Goal: Task Accomplishment & Management: Use online tool/utility

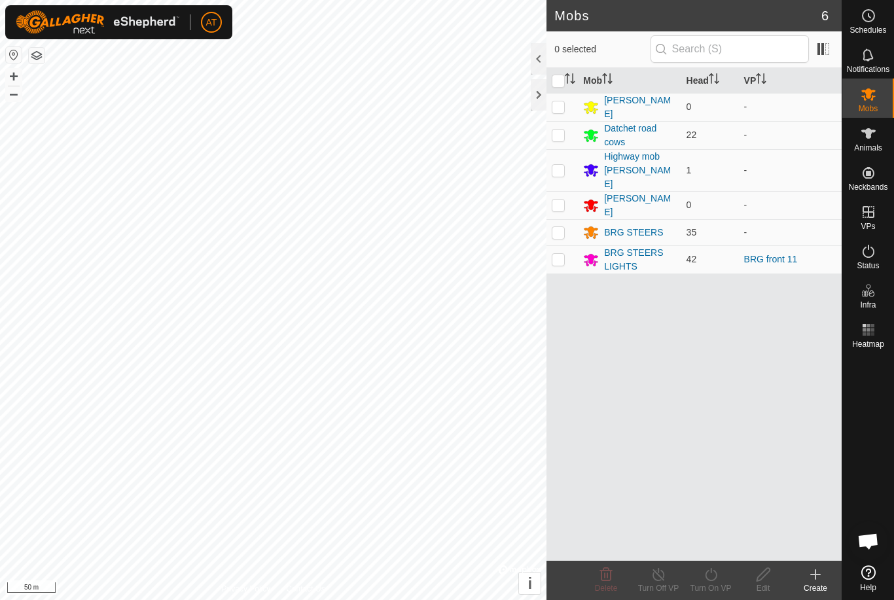
click at [568, 246] on td at bounding box center [562, 260] width 31 height 28
checkbox input "true"
click at [714, 581] on icon at bounding box center [711, 575] width 16 height 16
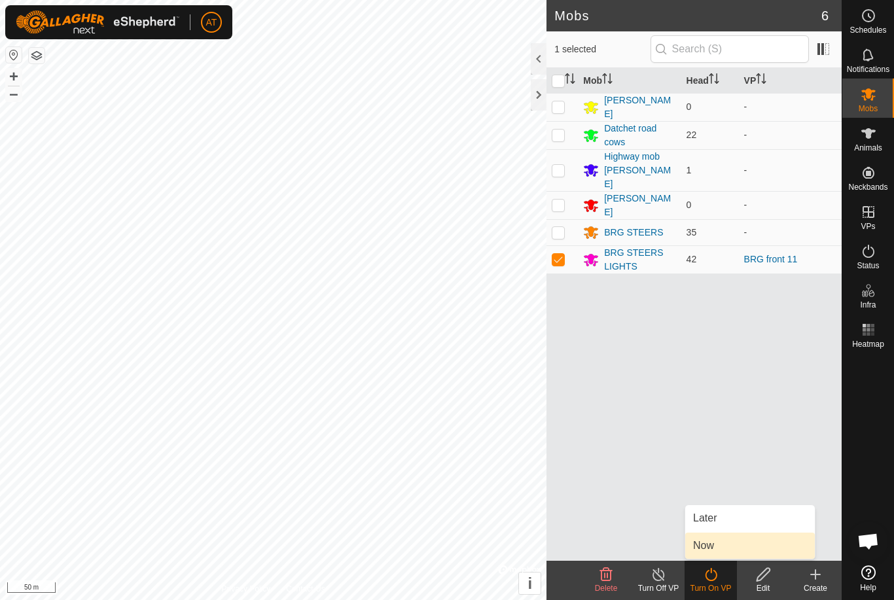
click at [713, 547] on span "Now" at bounding box center [703, 546] width 21 height 16
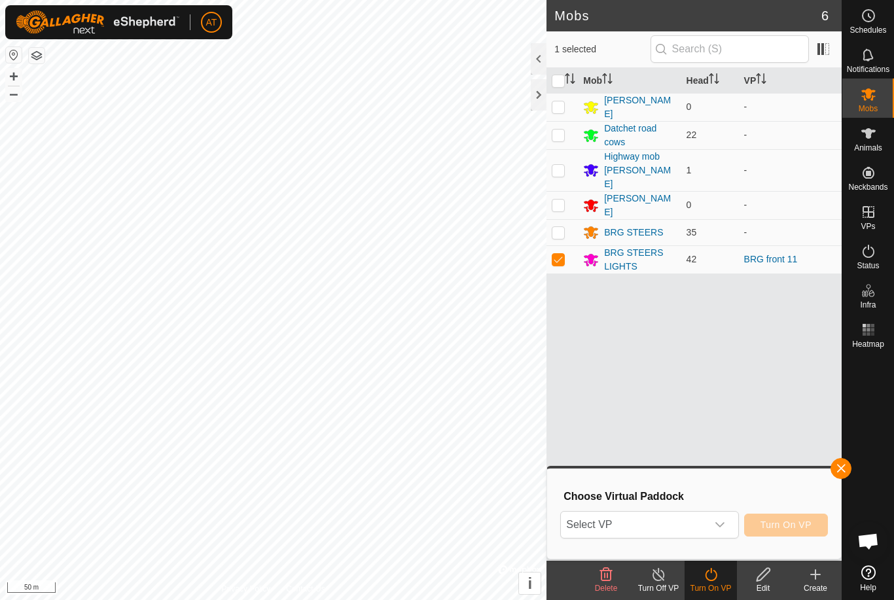
click at [725, 524] on icon "dropdown trigger" at bounding box center [720, 525] width 10 height 10
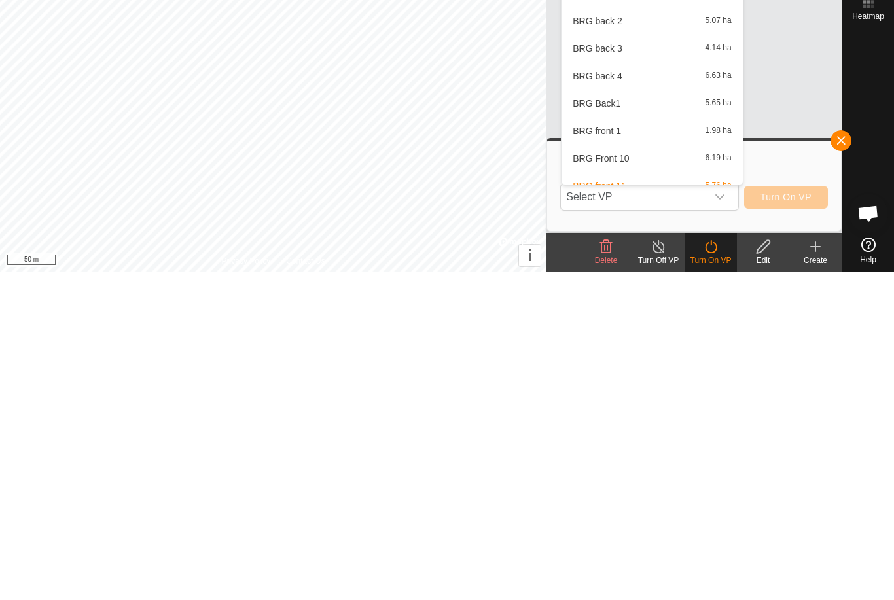
click at [722, 523] on icon "dropdown trigger" at bounding box center [720, 525] width 9 height 5
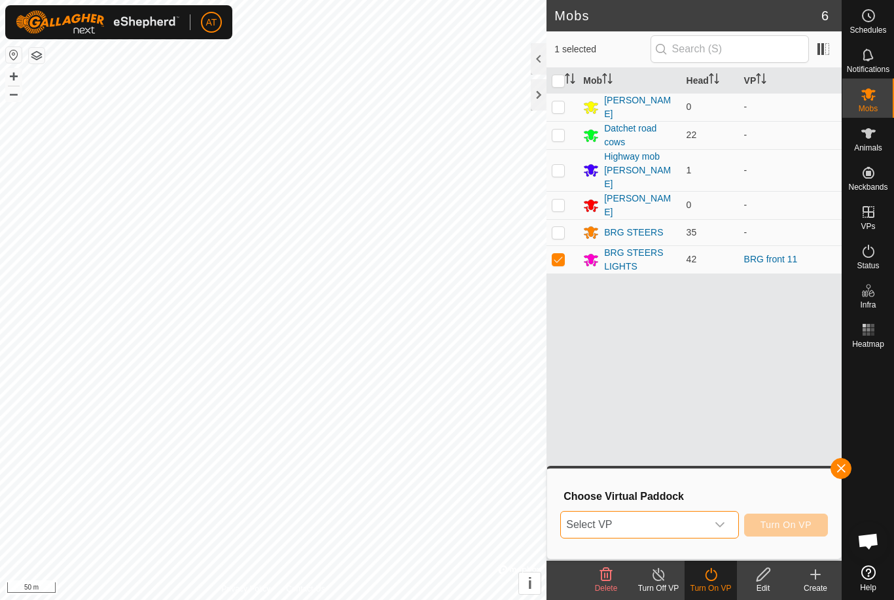
click at [722, 529] on icon "dropdown trigger" at bounding box center [720, 525] width 10 height 10
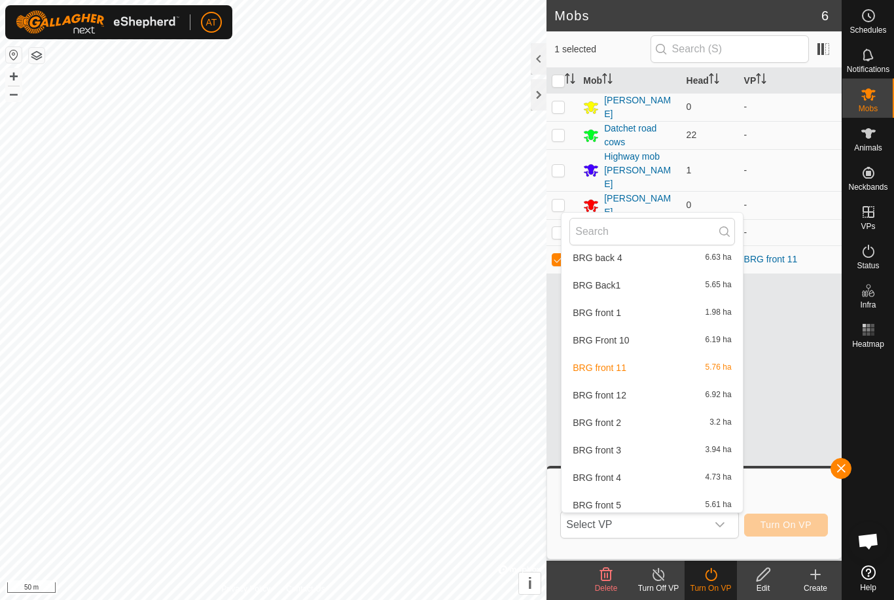
scroll to position [141, 0]
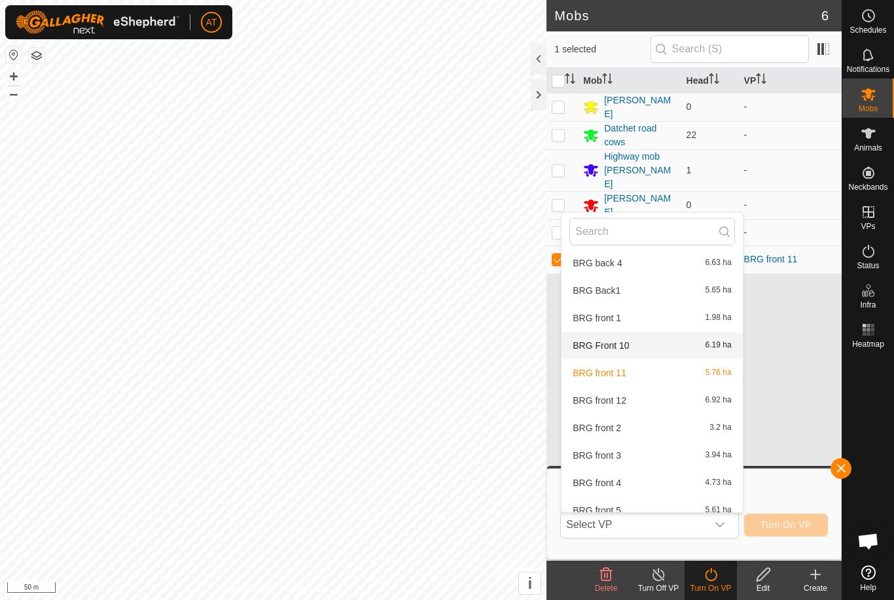
click at [723, 347] on span "6.19 ha" at bounding box center [719, 345] width 26 height 9
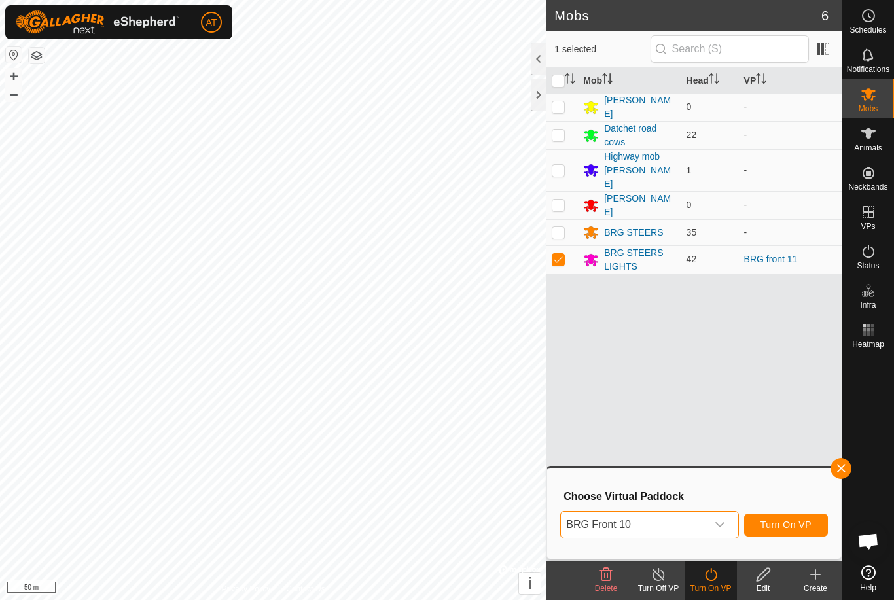
click at [786, 531] on button "Turn On VP" at bounding box center [786, 525] width 84 height 23
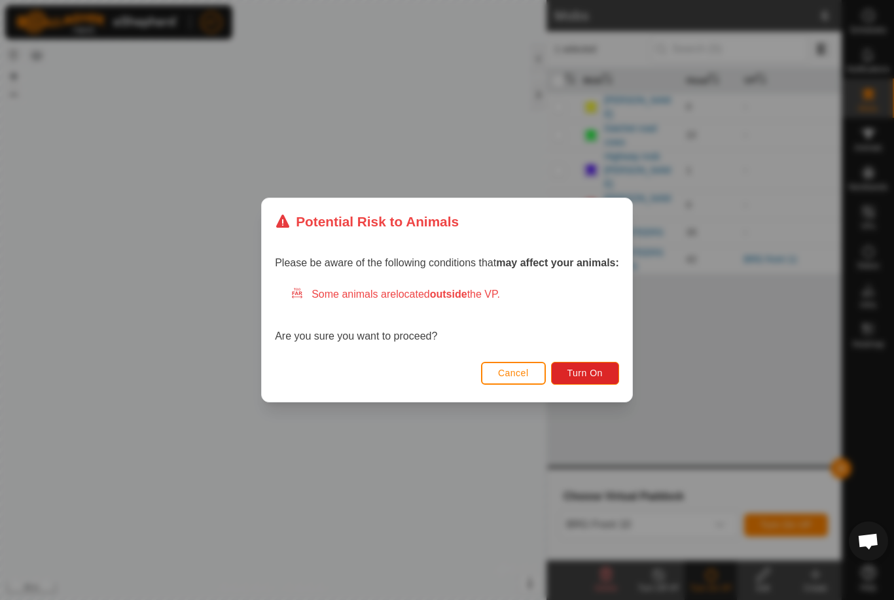
click at [596, 377] on span "Turn On" at bounding box center [585, 373] width 35 height 10
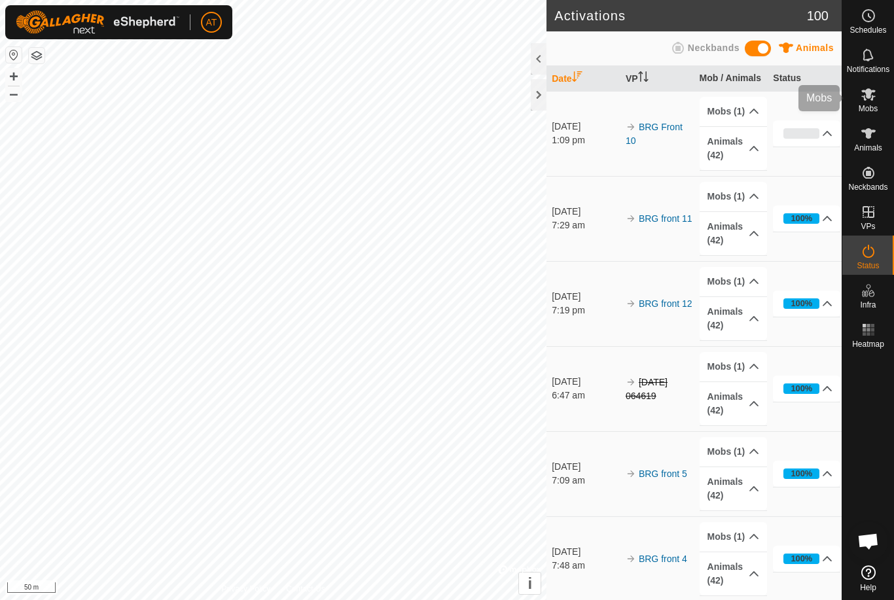
click at [875, 107] on span "Mobs" at bounding box center [868, 109] width 19 height 8
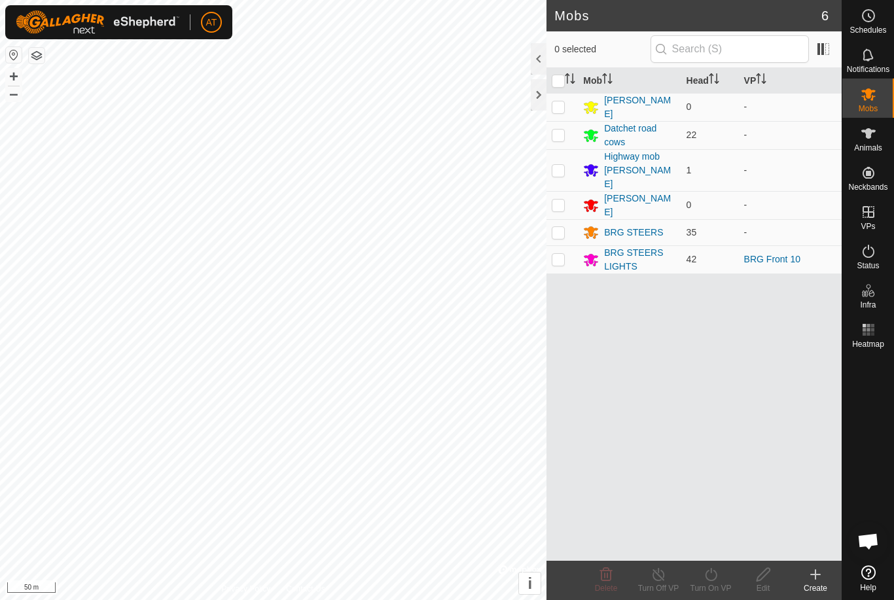
click at [572, 249] on td at bounding box center [562, 260] width 31 height 28
checkbox input "true"
click at [715, 581] on icon at bounding box center [711, 575] width 16 height 16
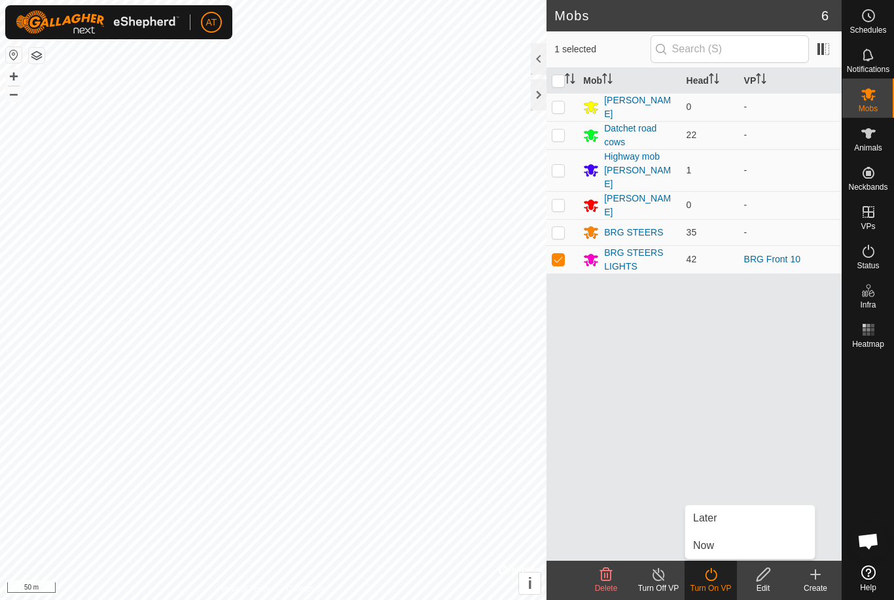
click at [727, 547] on link "Now" at bounding box center [751, 546] width 130 height 26
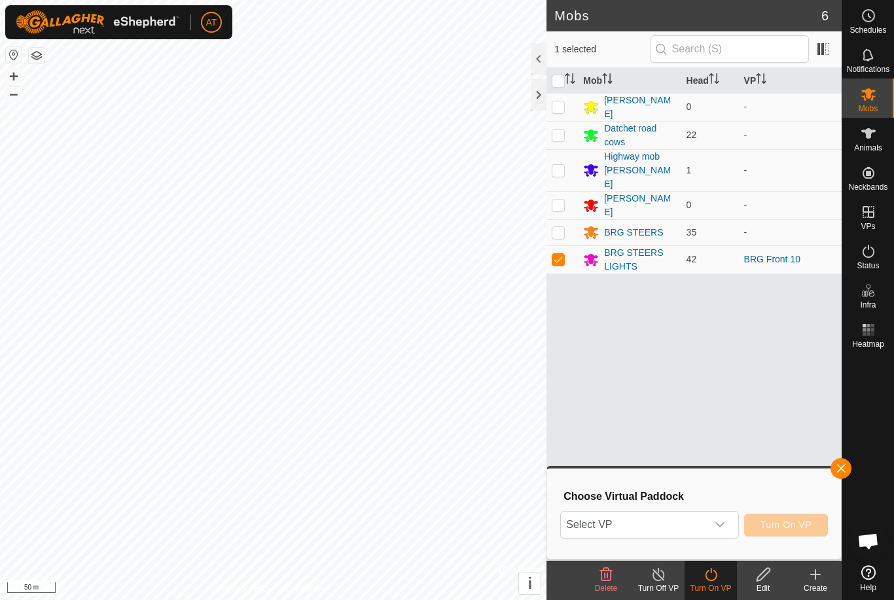
click at [718, 524] on icon "dropdown trigger" at bounding box center [720, 525] width 10 height 10
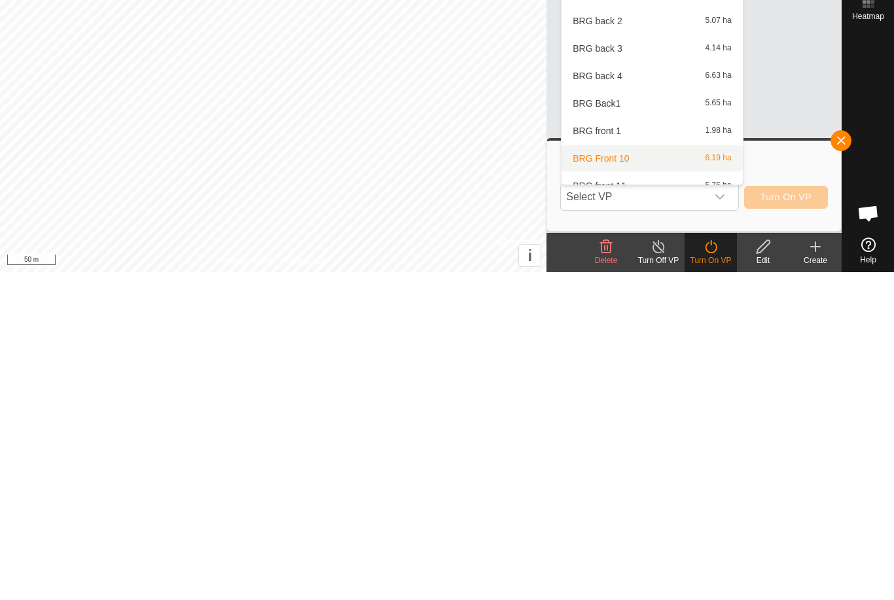
click at [706, 482] on span "6.19 ha" at bounding box center [719, 486] width 26 height 9
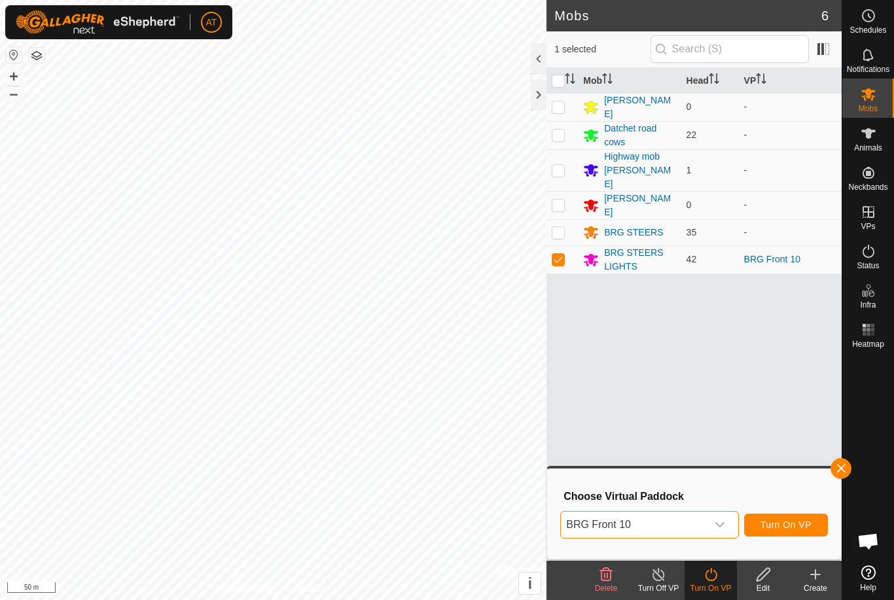
click at [788, 524] on span "Turn On VP" at bounding box center [786, 525] width 51 height 10
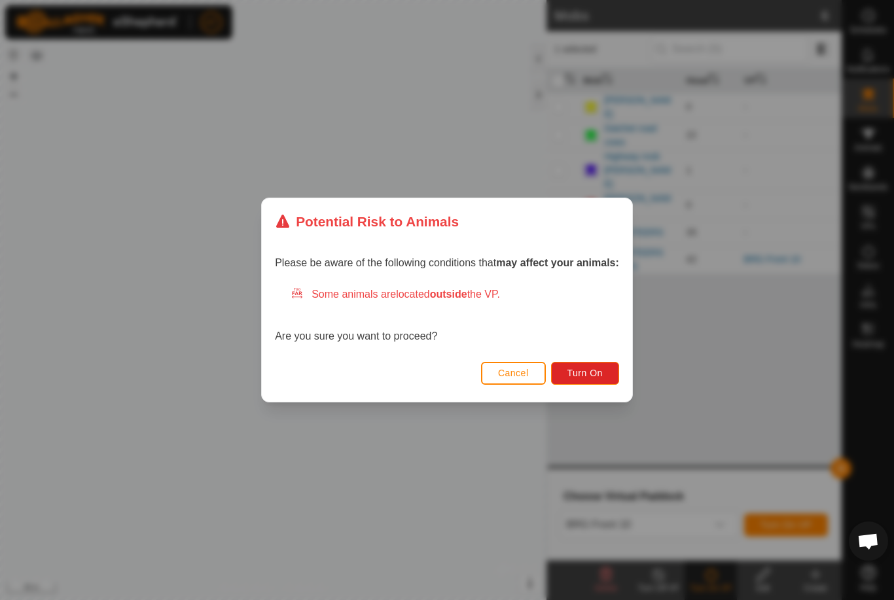
click at [593, 373] on span "Turn On" at bounding box center [585, 373] width 35 height 10
